Goal: Task Accomplishment & Management: Complete application form

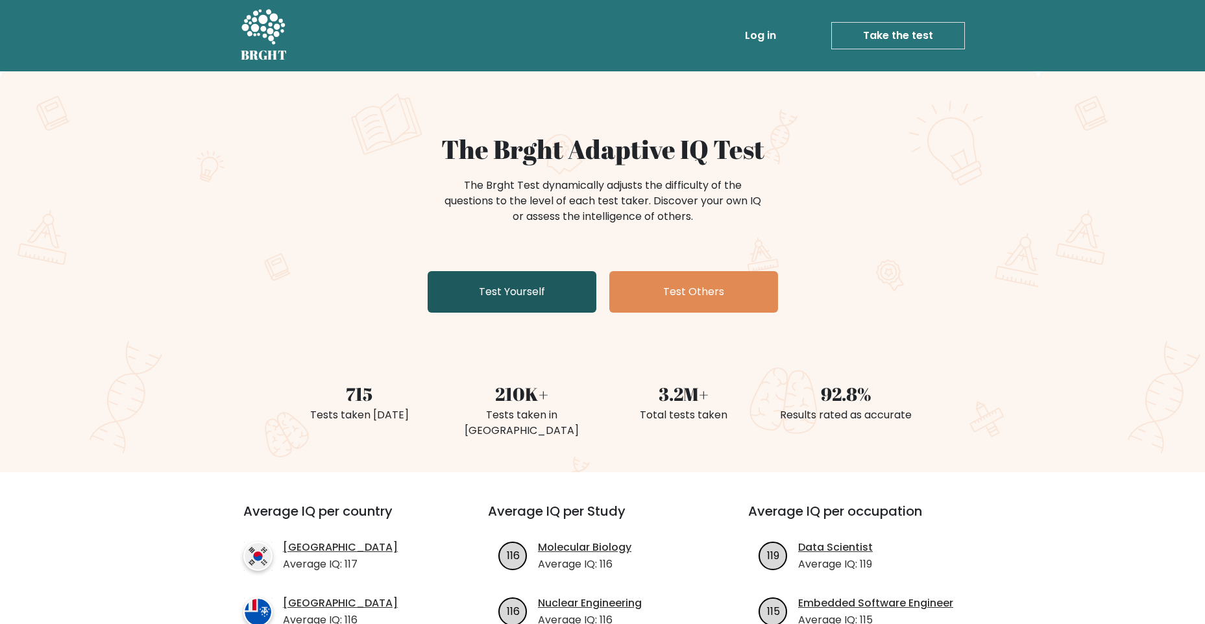
click at [552, 294] on link "Test Yourself" at bounding box center [512, 292] width 169 height 42
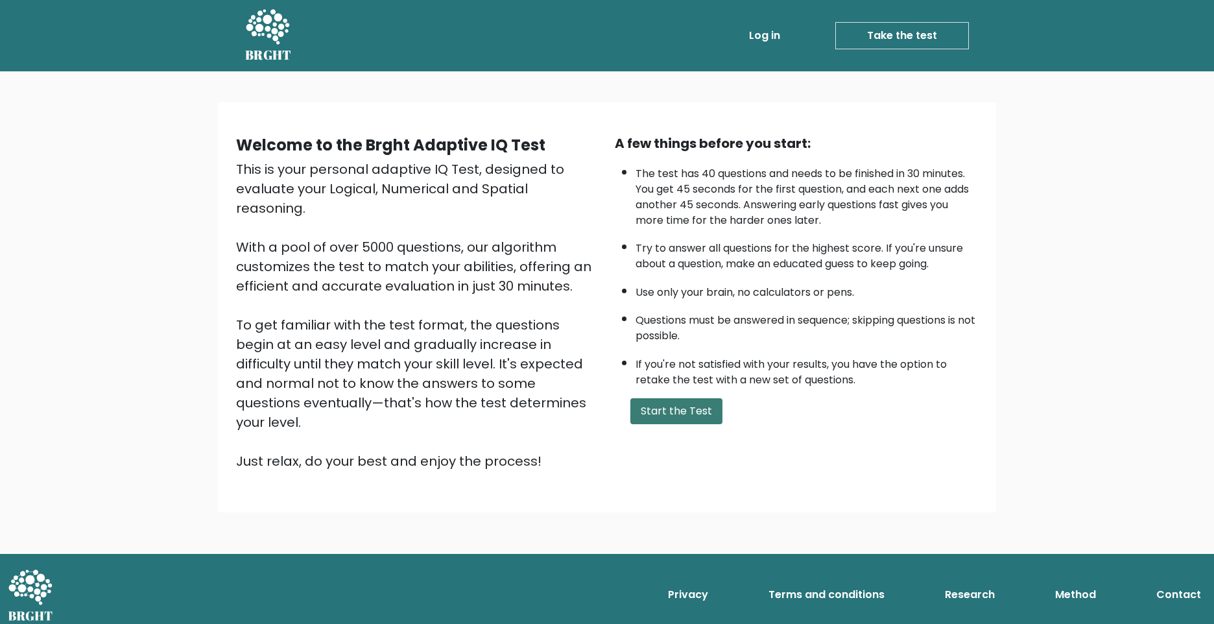
click at [673, 414] on button "Start the Test" at bounding box center [677, 411] width 92 height 26
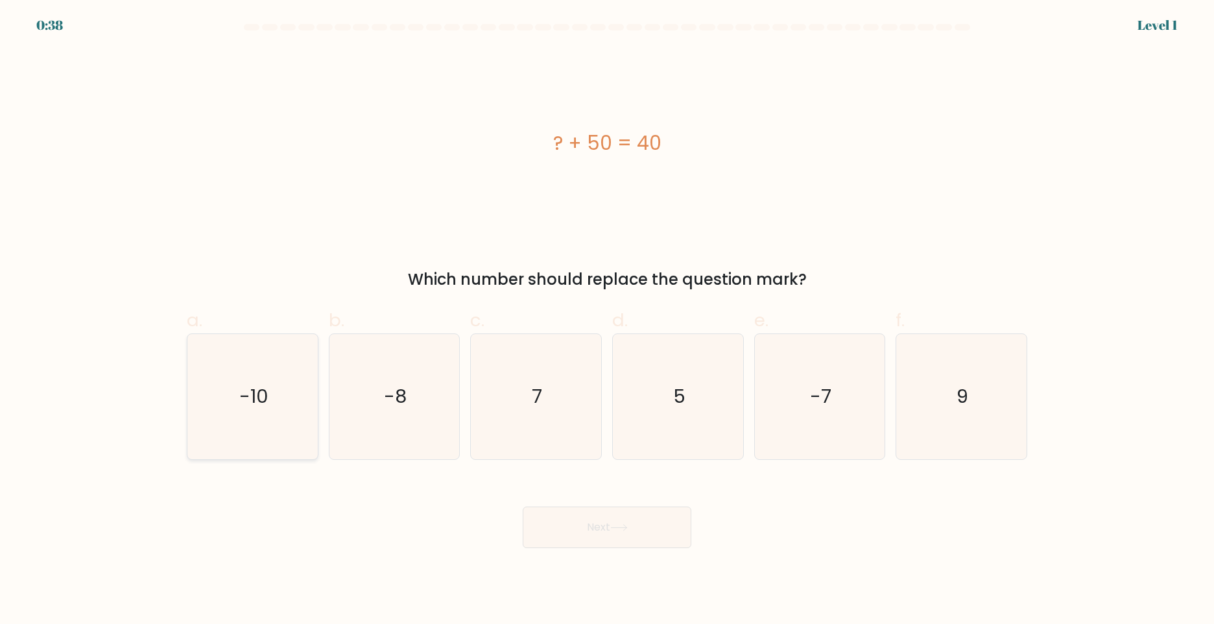
click at [262, 398] on text "-10" at bounding box center [253, 396] width 29 height 26
click at [607, 320] on input "a. -10" at bounding box center [607, 316] width 1 height 8
radio input "true"
click at [567, 535] on button "Next" at bounding box center [607, 528] width 169 height 42
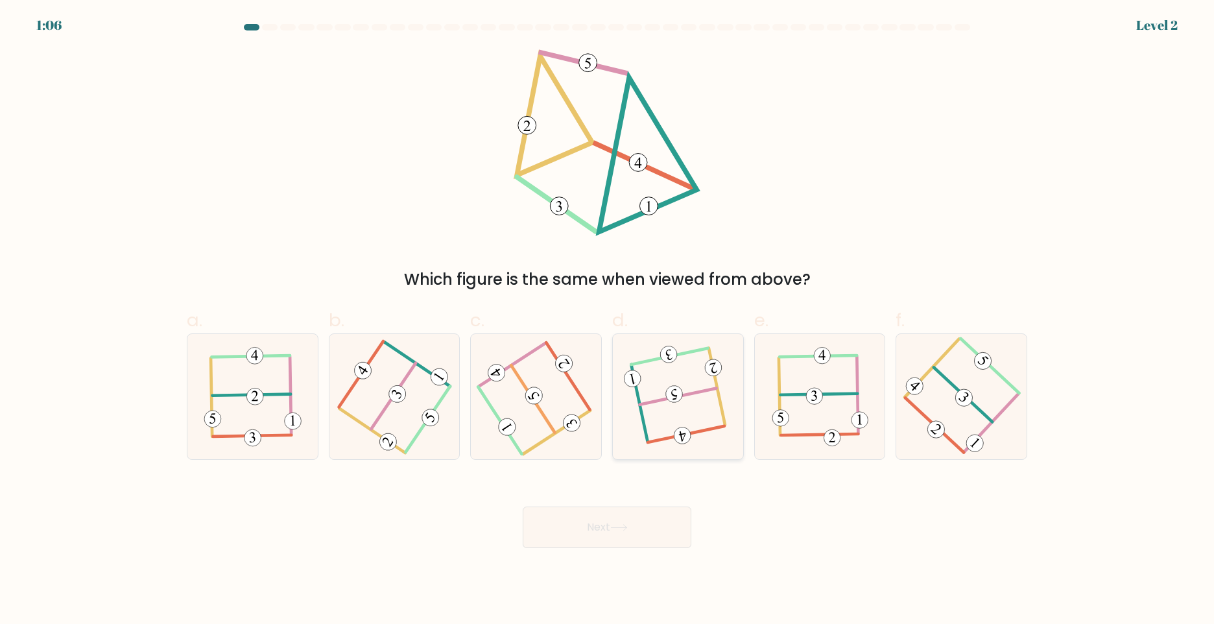
click at [704, 406] on icon at bounding box center [678, 396] width 99 height 100
click at [608, 320] on input "d." at bounding box center [607, 316] width 1 height 8
radio input "true"
click at [651, 529] on button "Next" at bounding box center [607, 528] width 169 height 42
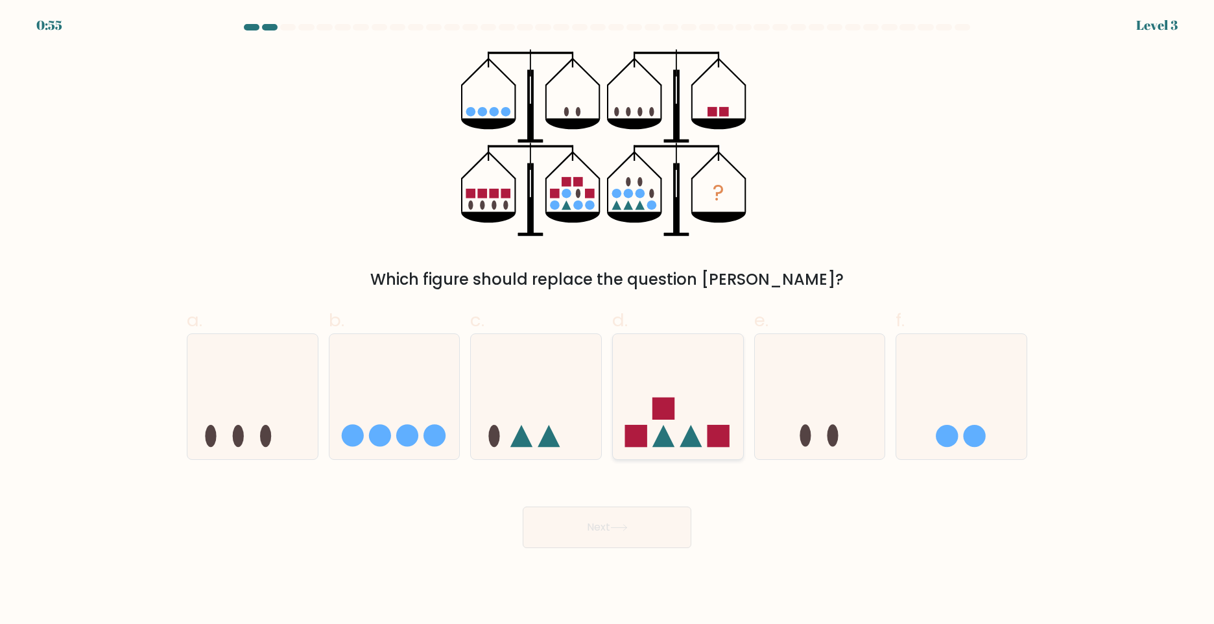
click at [687, 442] on icon at bounding box center [691, 436] width 22 height 22
click at [608, 320] on input "d." at bounding box center [607, 316] width 1 height 8
radio input "true"
click at [635, 520] on button "Next" at bounding box center [607, 528] width 169 height 42
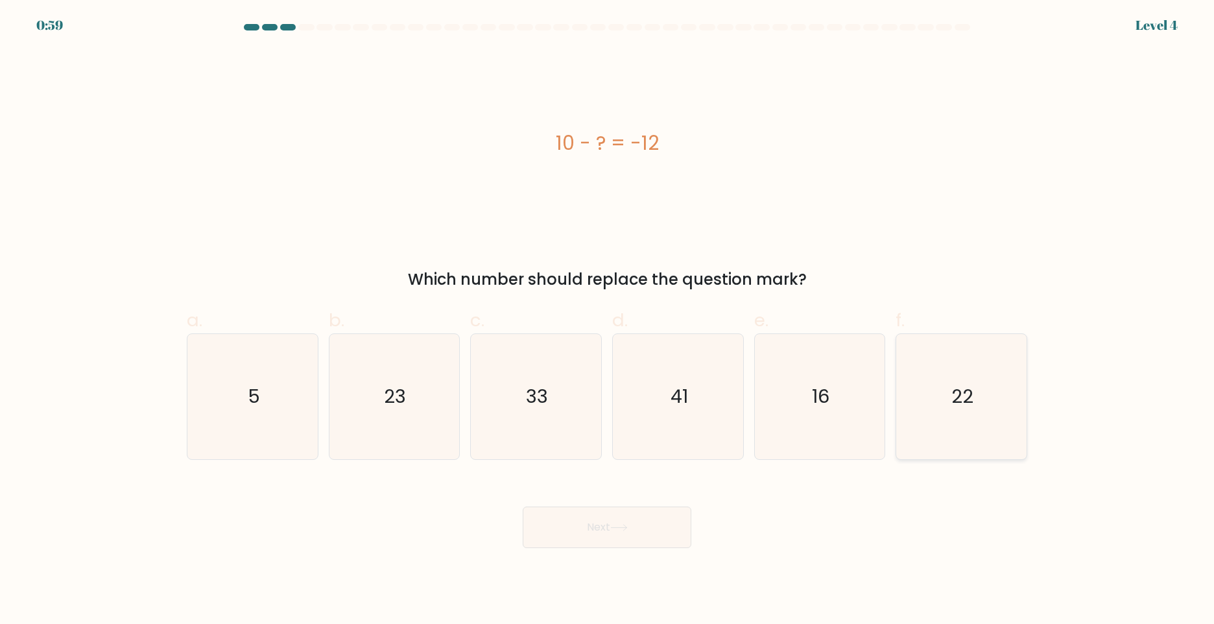
click at [928, 413] on icon "22" at bounding box center [961, 396] width 125 height 125
click at [608, 320] on input "f. 22" at bounding box center [607, 316] width 1 height 8
radio input "true"
click at [657, 533] on button "Next" at bounding box center [607, 528] width 169 height 42
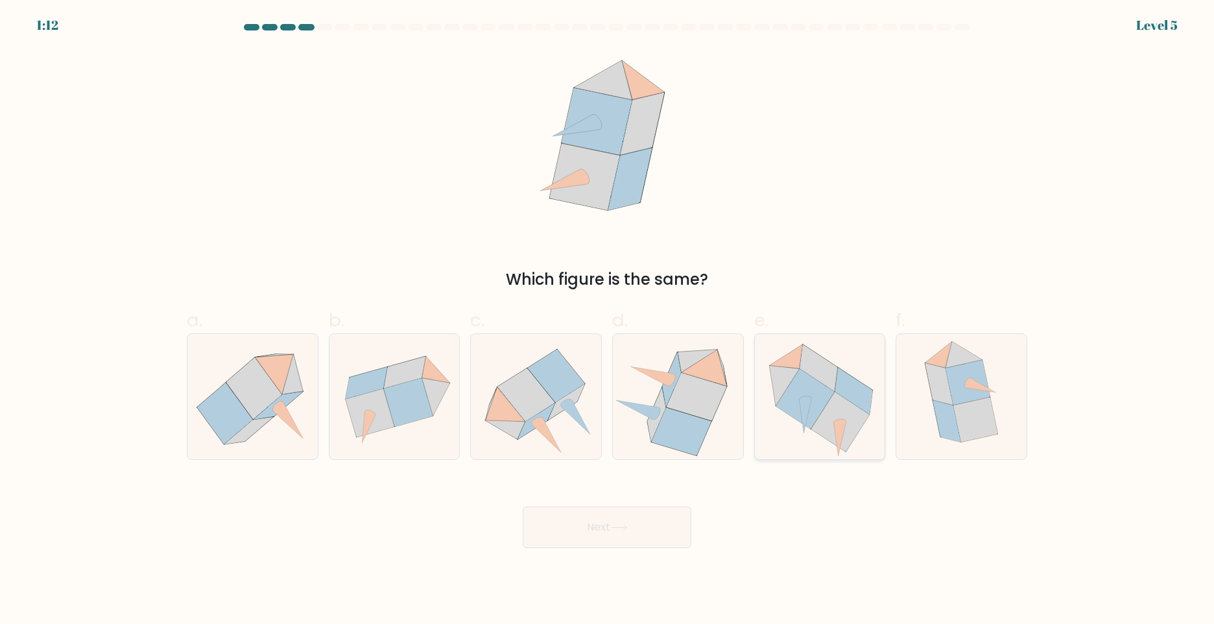
click at [826, 440] on icon at bounding box center [820, 396] width 130 height 121
click at [608, 320] on input "e." at bounding box center [607, 316] width 1 height 8
radio input "true"
click at [621, 528] on icon at bounding box center [619, 527] width 18 height 7
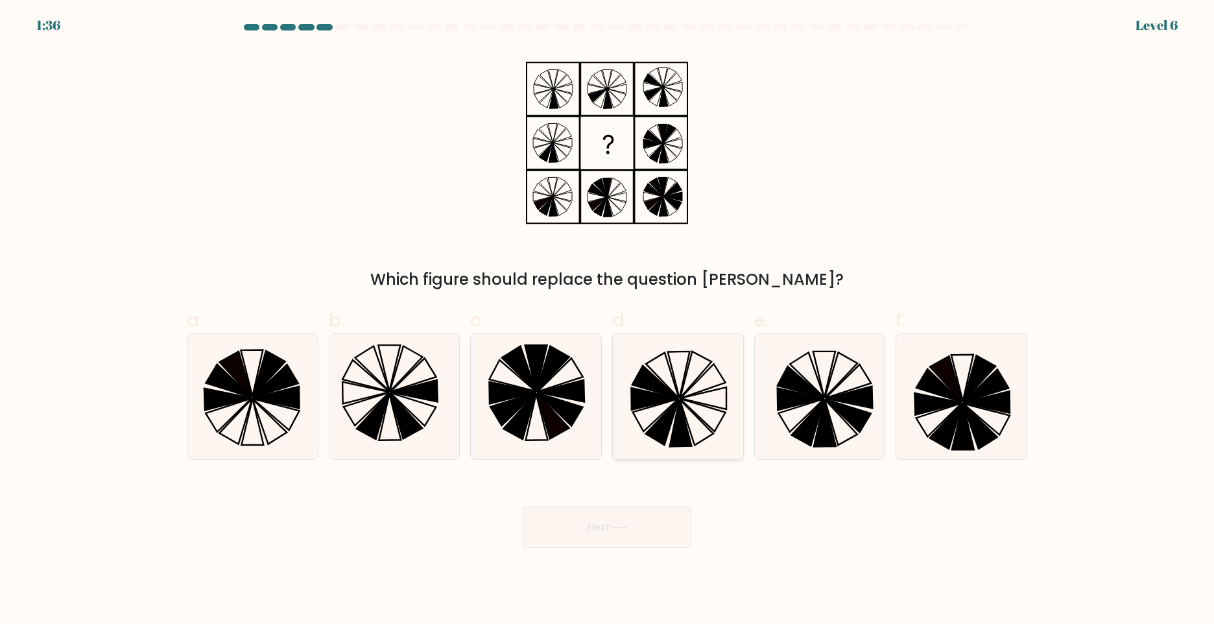
click at [698, 396] on icon at bounding box center [678, 396] width 125 height 125
click at [608, 320] on input "d." at bounding box center [607, 316] width 1 height 8
radio input "true"
click at [632, 534] on button "Next" at bounding box center [607, 528] width 169 height 42
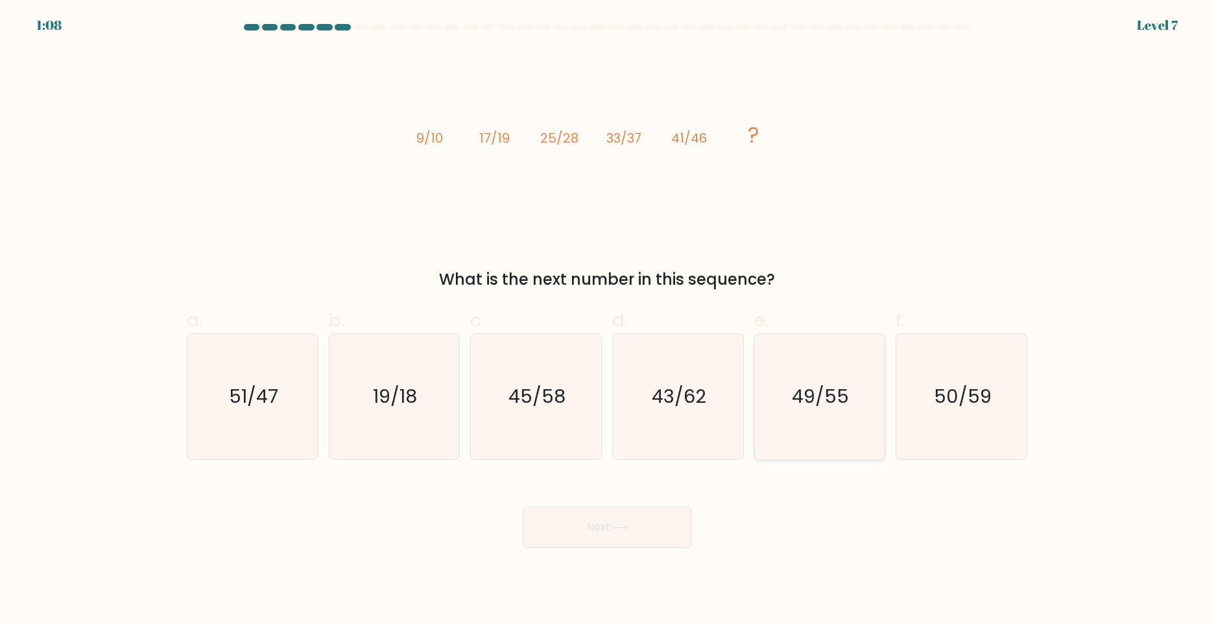
click at [812, 416] on icon "49/55" at bounding box center [819, 396] width 125 height 125
click at [608, 320] on input "e. 49/55" at bounding box center [607, 316] width 1 height 8
radio input "true"
click at [649, 526] on button "Next" at bounding box center [607, 528] width 169 height 42
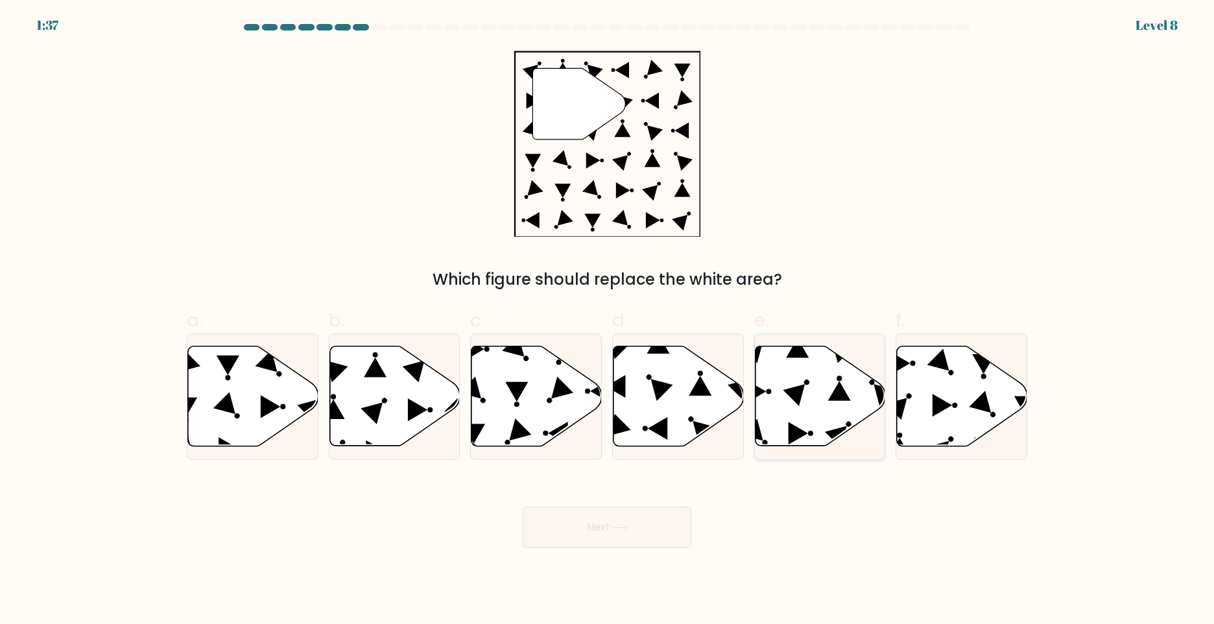
click at [815, 406] on icon at bounding box center [820, 396] width 130 height 100
click at [608, 320] on input "e." at bounding box center [607, 316] width 1 height 8
radio input "true"
click at [658, 517] on button "Next" at bounding box center [607, 528] width 169 height 42
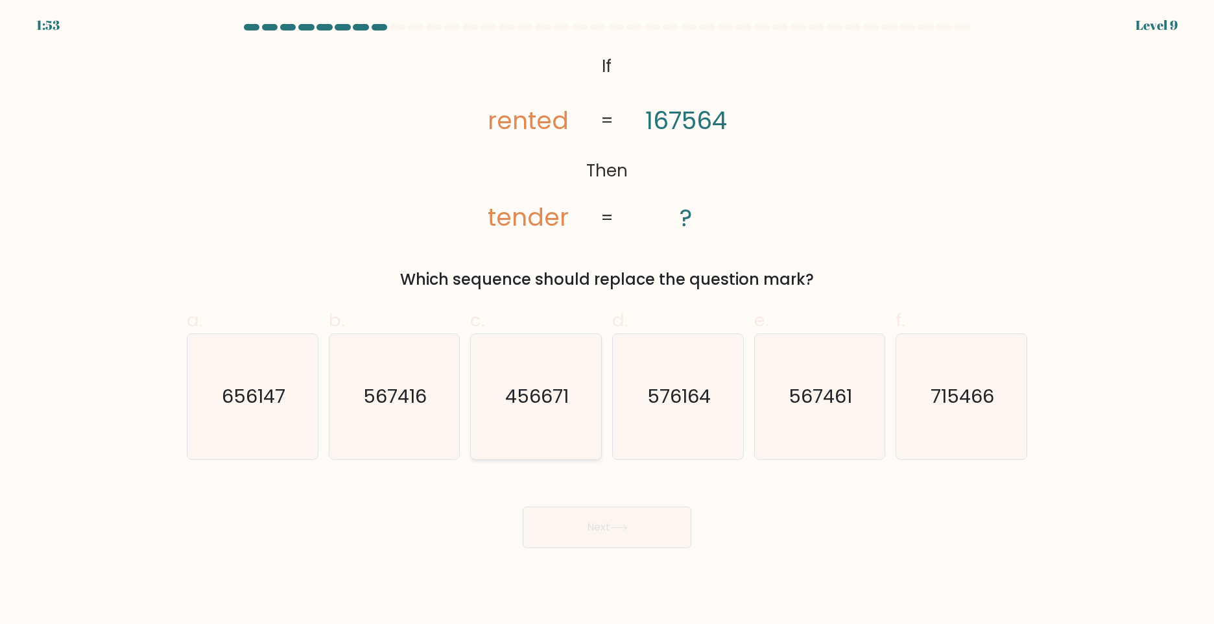
click at [561, 431] on icon "456671" at bounding box center [536, 396] width 125 height 125
click at [607, 320] on input "c. 456671" at bounding box center [607, 316] width 1 height 8
radio input "true"
click at [618, 516] on button "Next" at bounding box center [607, 528] width 169 height 42
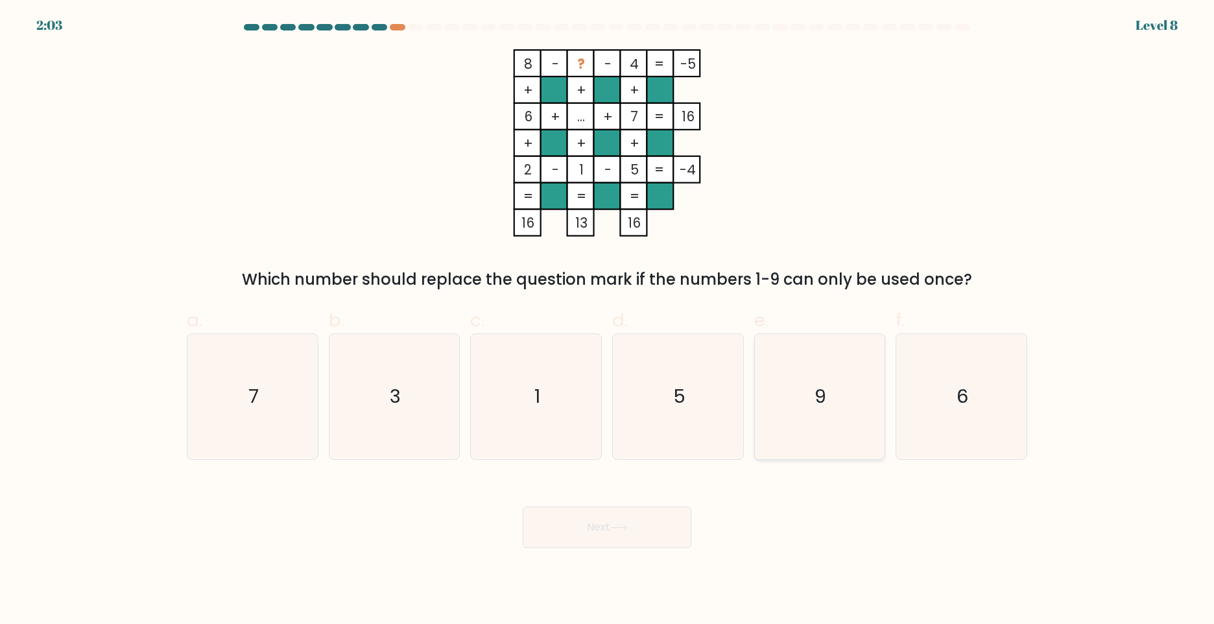
click at [806, 396] on icon "9" at bounding box center [819, 396] width 125 height 125
click at [608, 320] on input "e. 9" at bounding box center [607, 316] width 1 height 8
radio input "true"
click at [601, 542] on button "Next" at bounding box center [607, 528] width 169 height 42
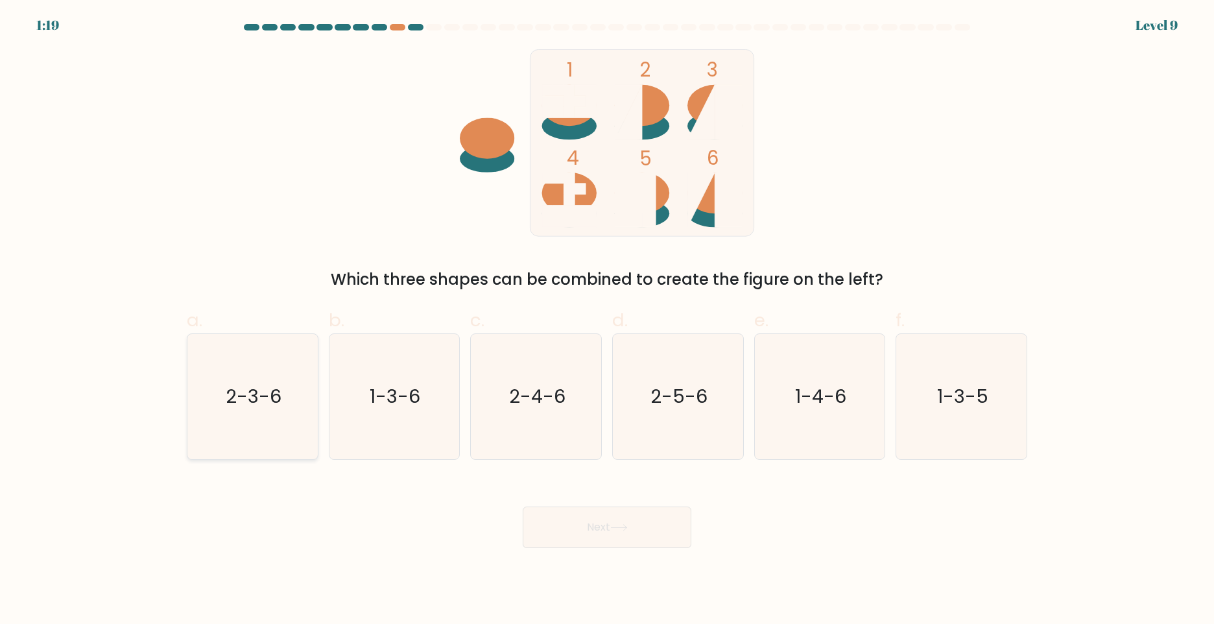
click at [276, 429] on icon "2-3-6" at bounding box center [252, 396] width 125 height 125
click at [607, 320] on input "a. 2-3-6" at bounding box center [607, 316] width 1 height 8
radio input "true"
click at [577, 531] on button "Next" at bounding box center [607, 528] width 169 height 42
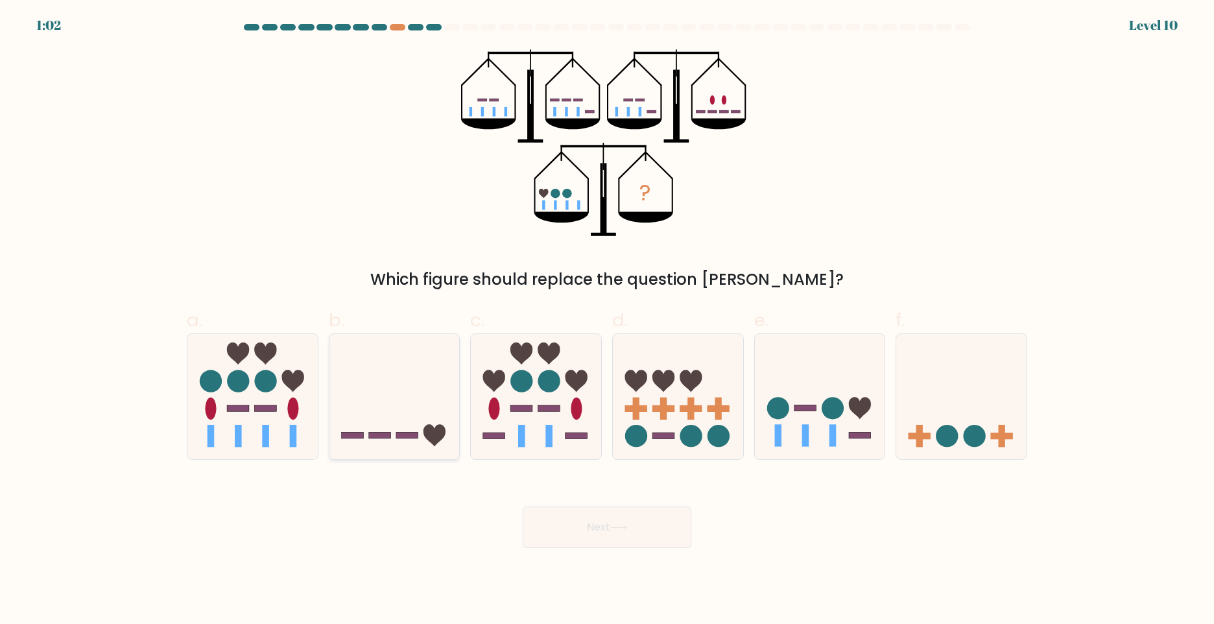
click at [425, 420] on icon at bounding box center [395, 397] width 130 height 108
click at [607, 320] on input "b." at bounding box center [607, 316] width 1 height 8
radio input "true"
click at [612, 541] on button "Next" at bounding box center [607, 528] width 169 height 42
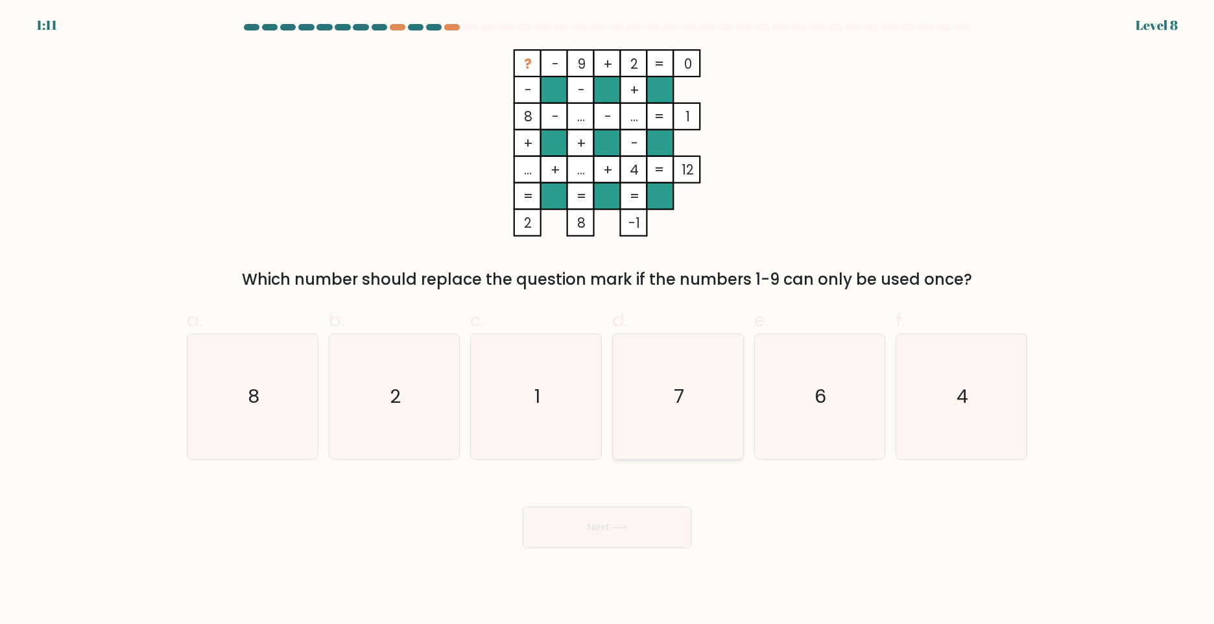
click at [625, 380] on icon "7" at bounding box center [678, 396] width 125 height 125
click at [608, 320] on input "d. 7" at bounding box center [607, 316] width 1 height 8
radio input "true"
click at [618, 543] on button "Next" at bounding box center [607, 528] width 169 height 42
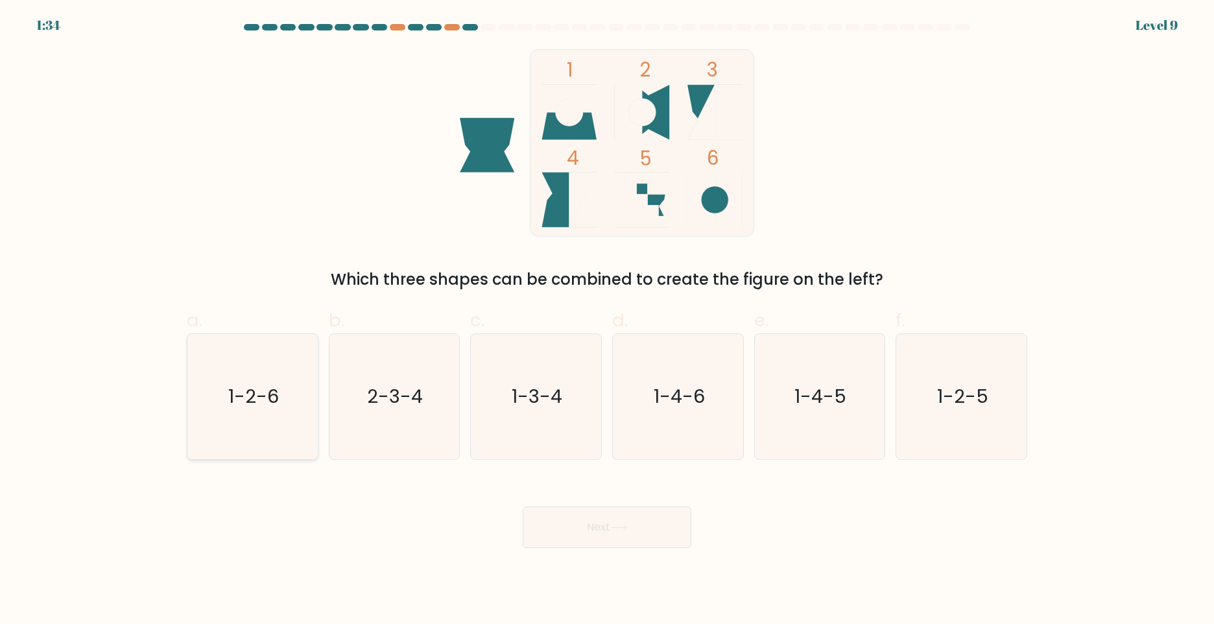
click at [274, 379] on icon "1-2-6" at bounding box center [252, 396] width 125 height 125
click at [607, 320] on input "a. 1-2-6" at bounding box center [607, 316] width 1 height 8
radio input "true"
click at [606, 531] on button "Next" at bounding box center [607, 528] width 169 height 42
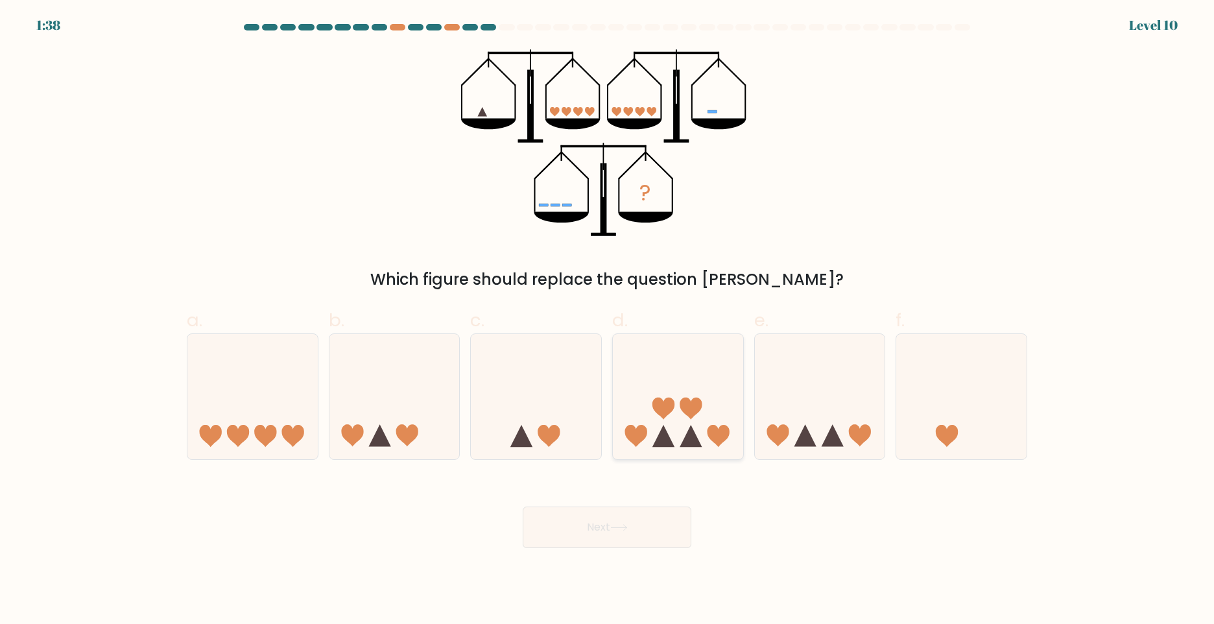
click at [690, 380] on icon at bounding box center [678, 397] width 130 height 108
click at [608, 320] on input "d." at bounding box center [607, 316] width 1 height 8
radio input "true"
click at [616, 536] on button "Next" at bounding box center [607, 528] width 169 height 42
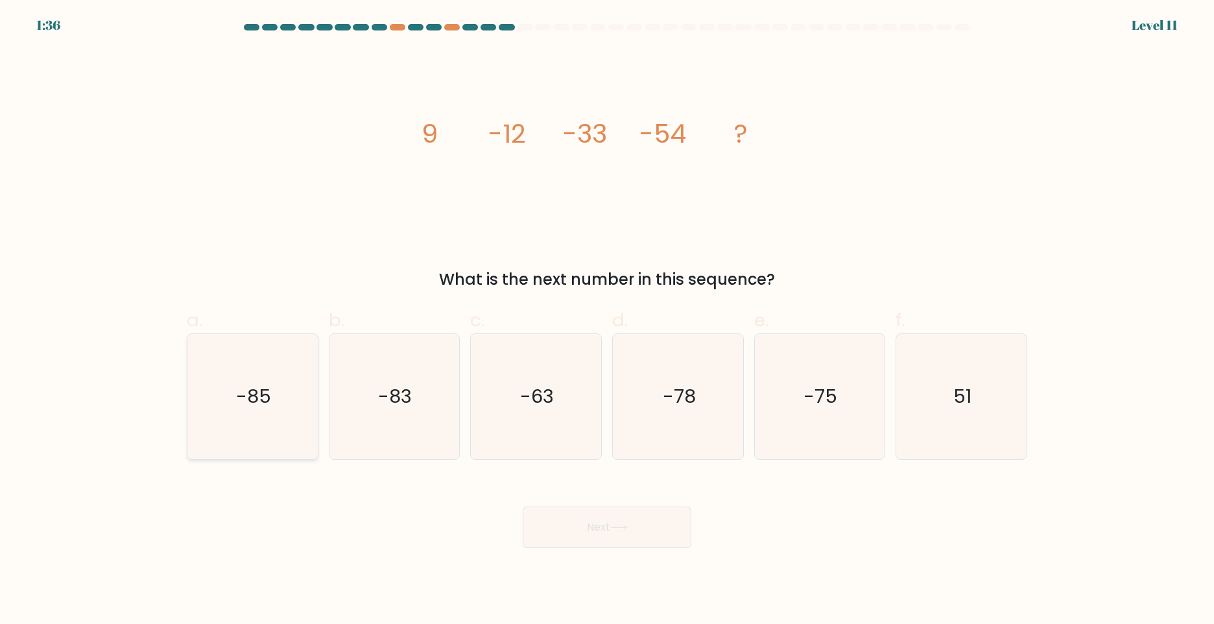
drag, startPoint x: 288, startPoint y: 400, endPoint x: 300, endPoint y: 401, distance: 11.7
click at [288, 400] on icon "-85" at bounding box center [252, 396] width 125 height 125
click at [607, 320] on input "a. -85" at bounding box center [607, 316] width 1 height 8
radio input "true"
click at [603, 525] on button "Next" at bounding box center [607, 528] width 169 height 42
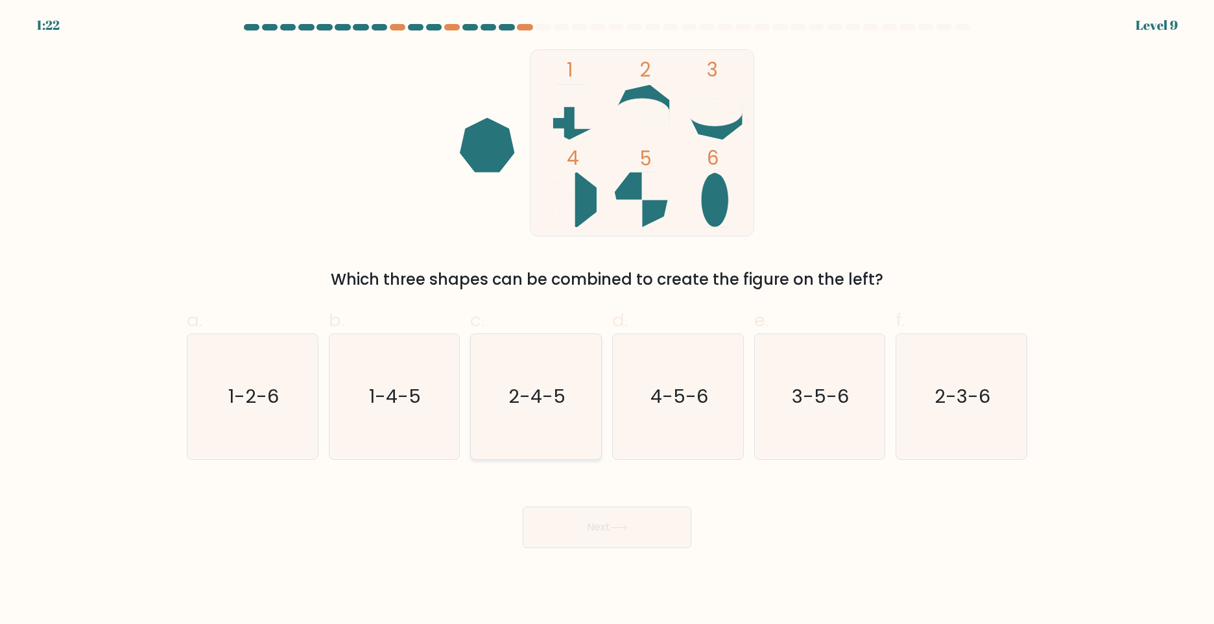
click at [582, 400] on icon "2-4-5" at bounding box center [536, 396] width 125 height 125
click at [607, 320] on input "c. 2-4-5" at bounding box center [607, 316] width 1 height 8
radio input "true"
click at [617, 514] on button "Next" at bounding box center [607, 528] width 169 height 42
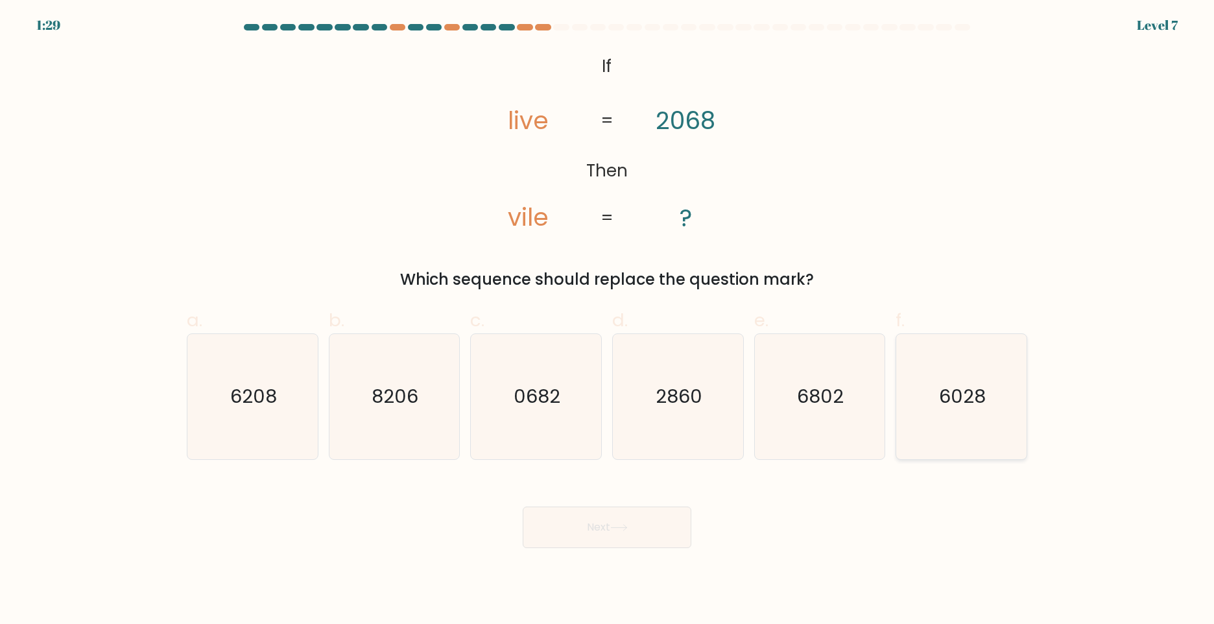
click at [934, 424] on icon "6028" at bounding box center [961, 396] width 125 height 125
click at [608, 320] on input "f. 6028" at bounding box center [607, 316] width 1 height 8
radio input "true"
click at [662, 532] on button "Next" at bounding box center [607, 528] width 169 height 42
